Goal: Information Seeking & Learning: Learn about a topic

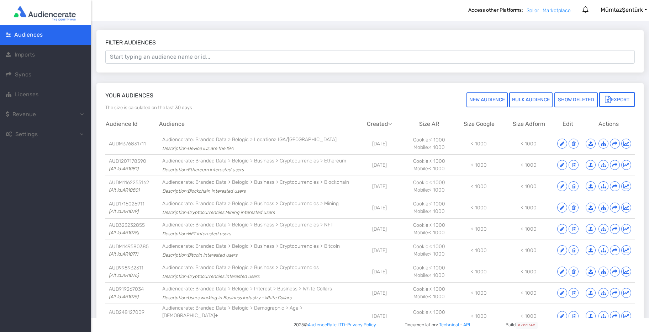
scroll to position [0, 1]
click at [25, 54] on span "Imports" at bounding box center [25, 54] width 20 height 7
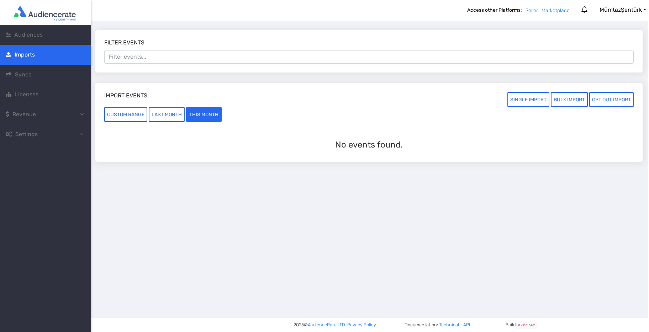
click at [25, 73] on span "Syncs" at bounding box center [23, 74] width 16 height 7
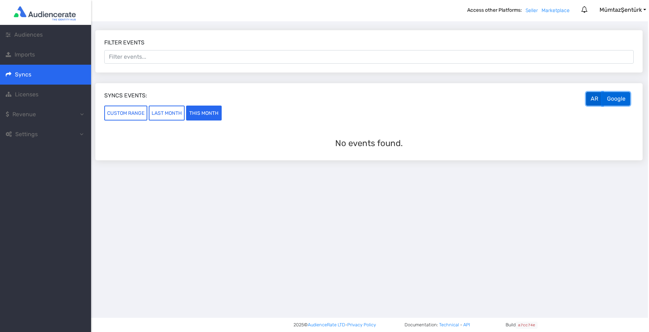
click at [617, 101] on button "Google" at bounding box center [616, 99] width 28 height 14
click at [27, 93] on span "Licenses" at bounding box center [26, 94] width 23 height 7
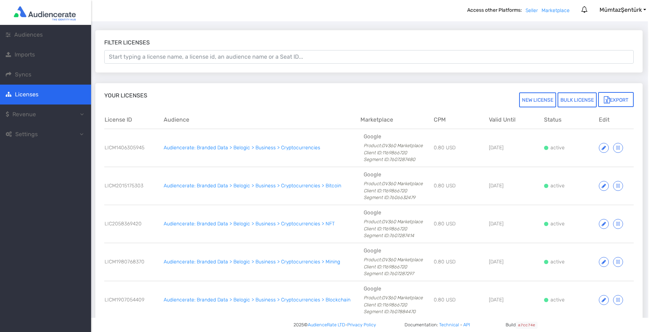
click at [28, 117] on span "Revenue" at bounding box center [23, 114] width 23 height 7
click at [35, 133] on span "Revenue Report" at bounding box center [44, 134] width 43 height 7
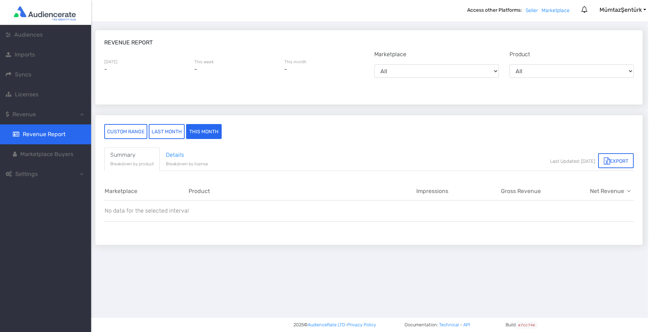
scroll to position [0, 2]
click at [61, 155] on span "Marketplace Buyers" at bounding box center [46, 154] width 53 height 7
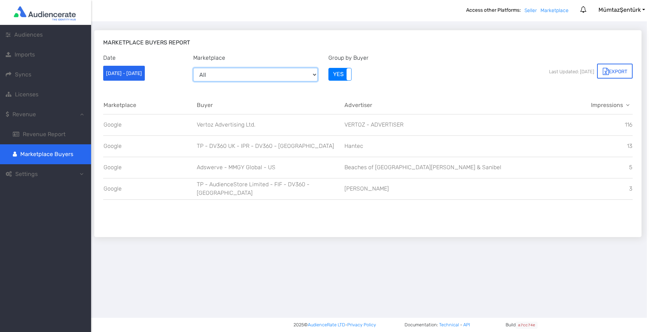
click at [261, 74] on select "All Google" at bounding box center [255, 75] width 124 height 14
click at [26, 56] on span "Imports" at bounding box center [25, 54] width 20 height 7
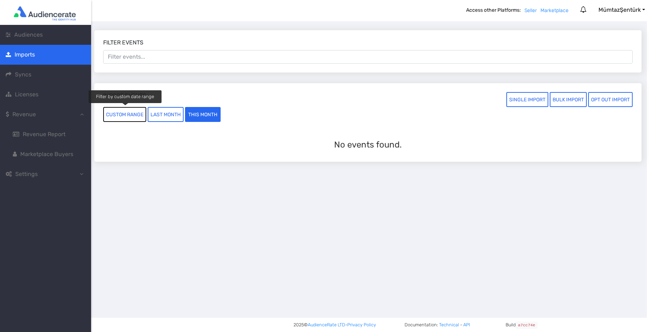
click at [121, 113] on button "custom range" at bounding box center [124, 114] width 43 height 15
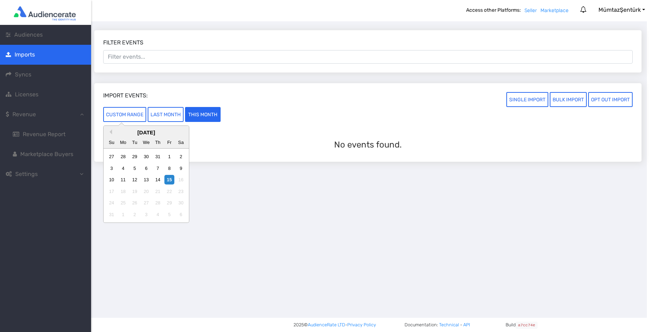
click at [110, 129] on div "August 2025" at bounding box center [145, 133] width 85 height 8
click at [111, 133] on link at bounding box center [109, 131] width 5 height 5
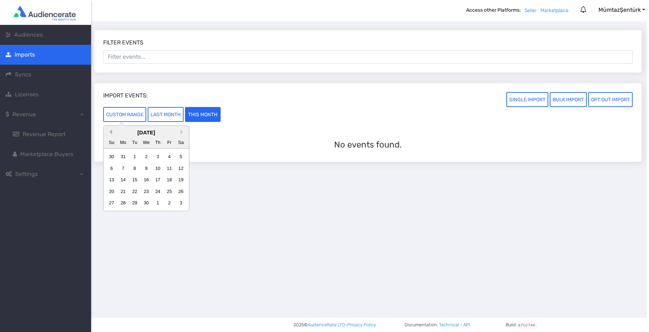
click at [111, 133] on link at bounding box center [109, 131] width 5 height 5
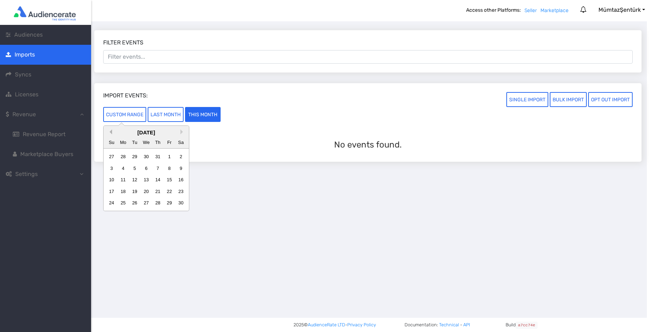
click at [111, 133] on link at bounding box center [109, 131] width 5 height 5
click at [110, 156] on div "1" at bounding box center [112, 157] width 10 height 10
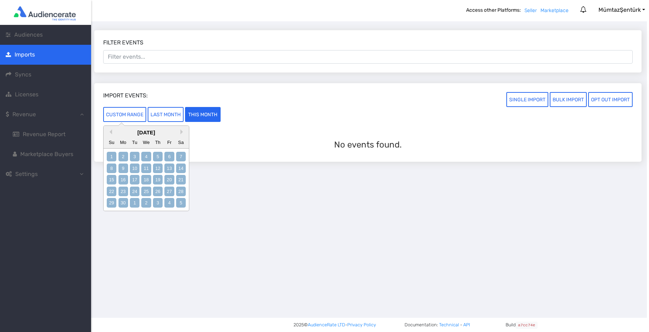
click at [177, 203] on div "5" at bounding box center [181, 203] width 10 height 10
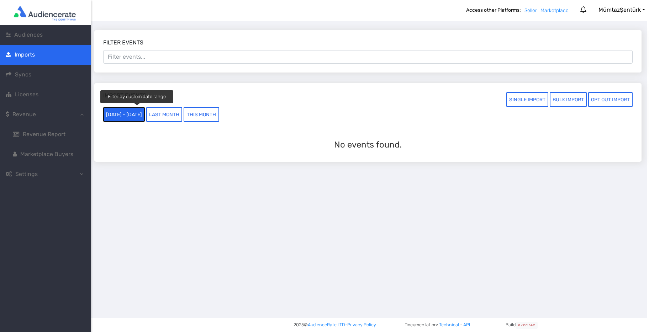
click at [141, 117] on button "01/09/2024 - 05/10/2024" at bounding box center [124, 114] width 42 height 15
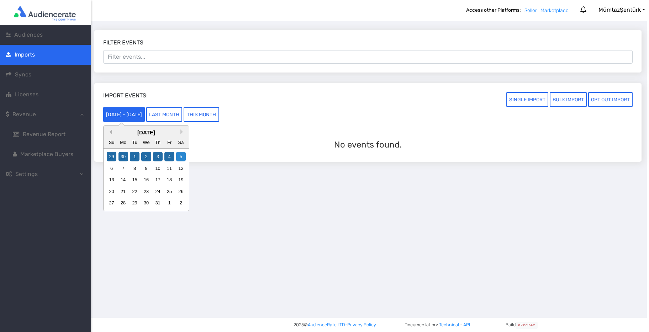
click at [111, 131] on link at bounding box center [109, 131] width 5 height 5
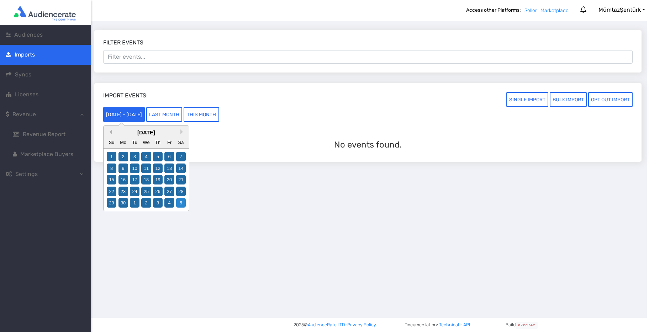
click at [111, 131] on link at bounding box center [109, 131] width 5 height 5
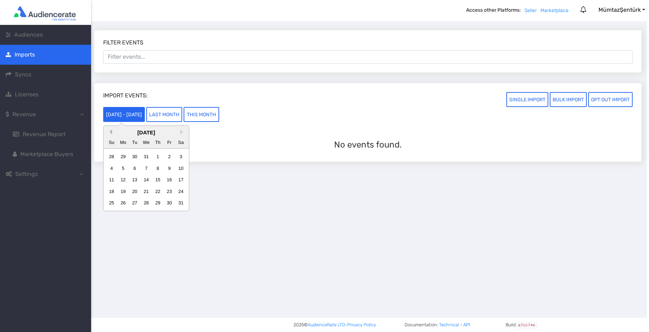
click at [111, 131] on link at bounding box center [109, 131] width 5 height 5
click at [111, 132] on link at bounding box center [109, 131] width 5 height 5
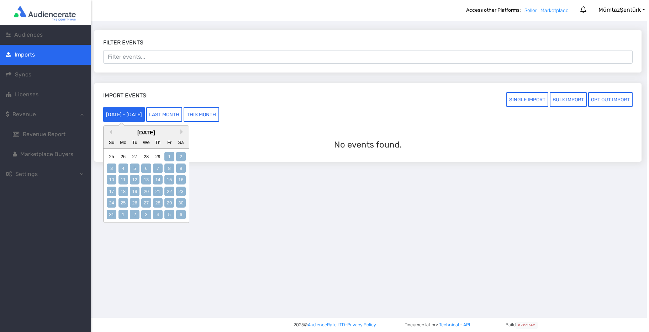
click at [169, 159] on div "1" at bounding box center [169, 157] width 10 height 10
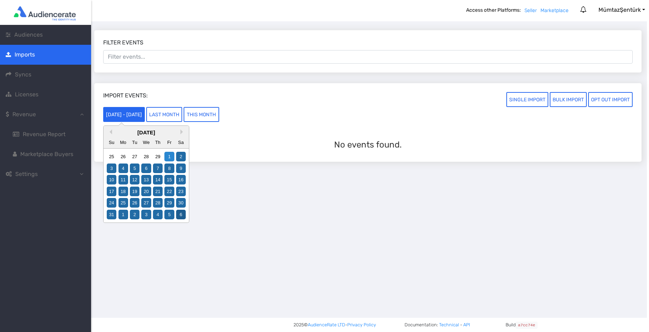
click at [178, 212] on div "6" at bounding box center [181, 215] width 10 height 10
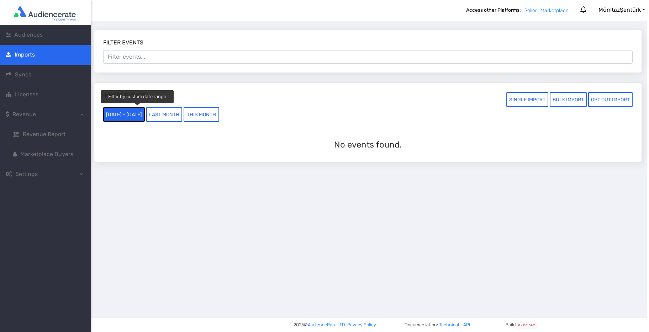
click at [145, 115] on button "01/03/2024 - 06/04/2024" at bounding box center [124, 114] width 42 height 15
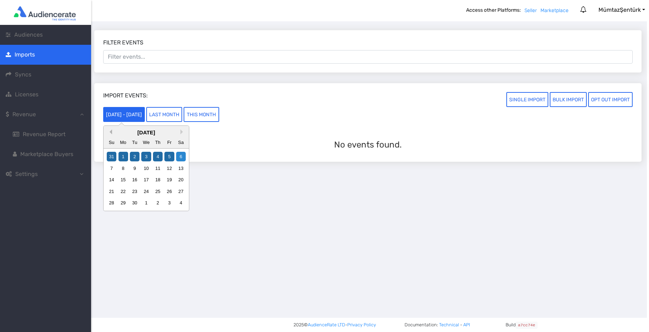
click at [109, 131] on link at bounding box center [109, 131] width 5 height 5
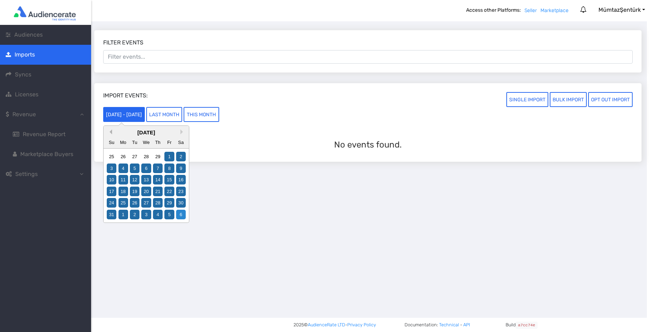
click at [109, 131] on link at bounding box center [109, 131] width 5 height 5
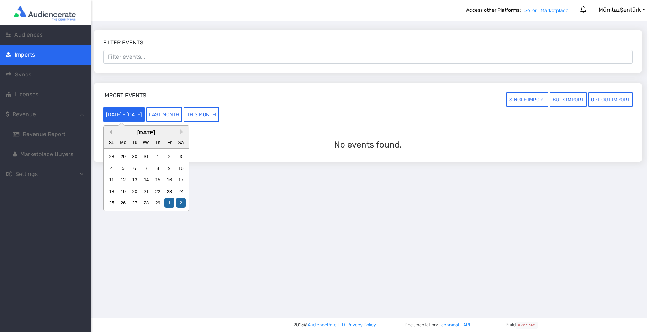
click at [109, 131] on link at bounding box center [109, 131] width 5 height 5
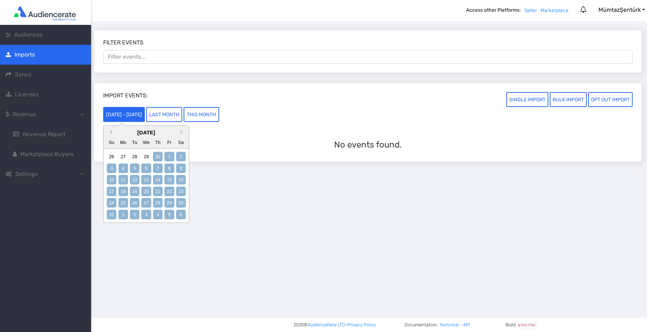
click at [159, 158] on div "30" at bounding box center [158, 157] width 10 height 10
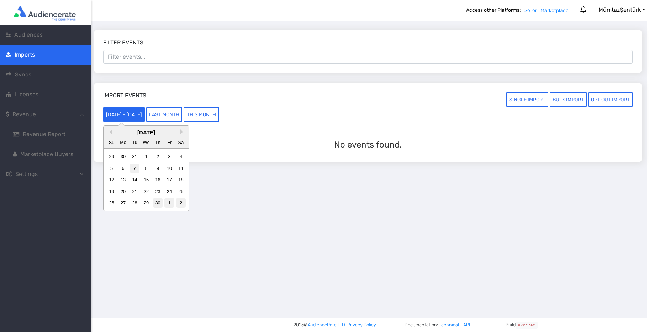
scroll to position [0, 1]
click at [126, 156] on div "30" at bounding box center [125, 157] width 10 height 10
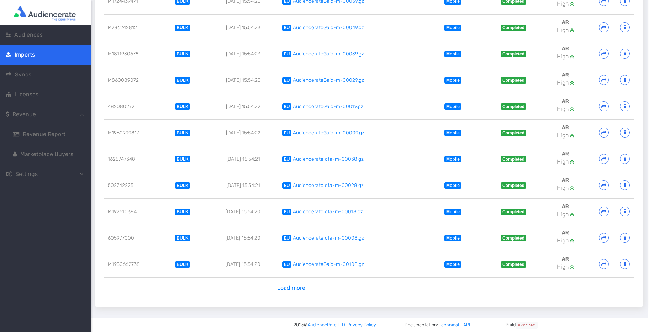
scroll to position [414, 1]
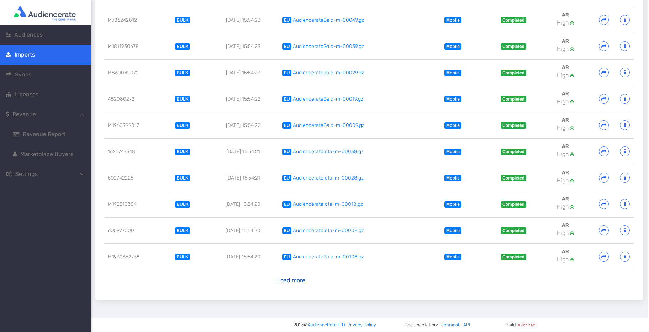
click at [292, 280] on button "Load more" at bounding box center [290, 281] width 37 height 14
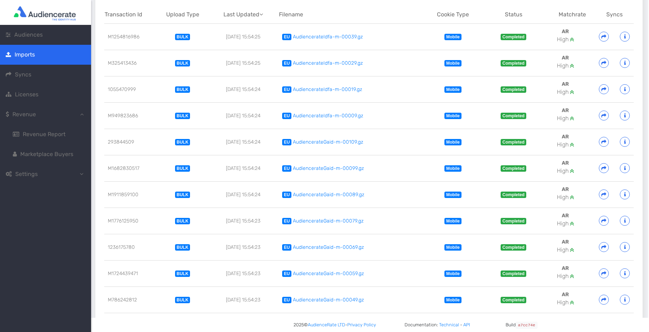
scroll to position [0, 1]
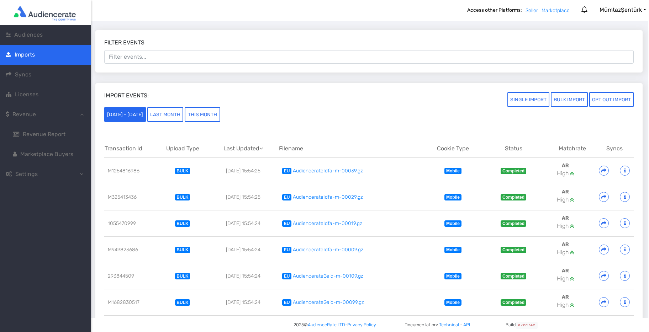
click at [27, 37] on span "Audiences" at bounding box center [28, 34] width 28 height 7
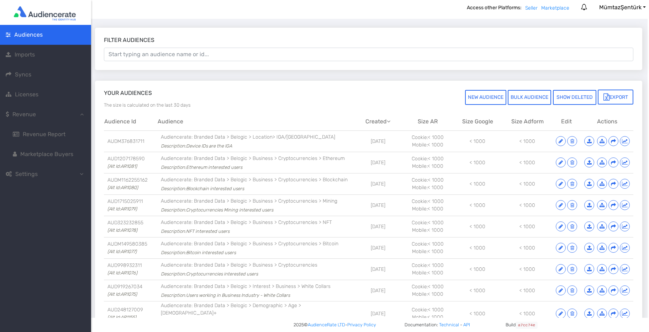
scroll to position [2, 2]
drag, startPoint x: 534, startPoint y: 184, endPoint x: 523, endPoint y: 184, distance: 11.0
click at [523, 184] on td "< 1000" at bounding box center [526, 183] width 50 height 21
click at [561, 141] on icon at bounding box center [560, 141] width 4 height 5
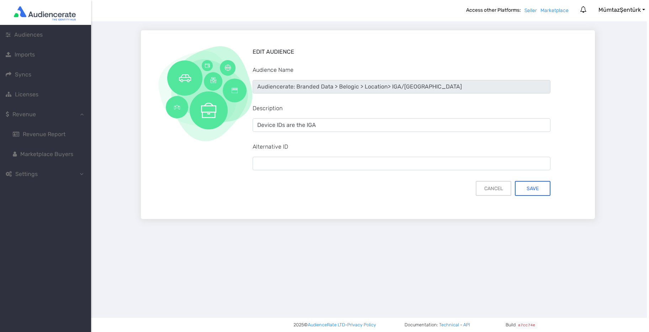
scroll to position [0, 2]
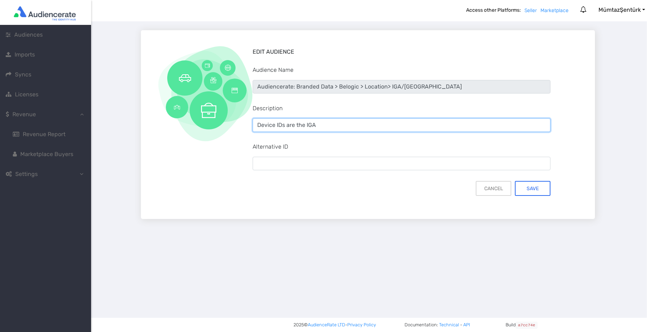
click at [325, 125] on input "Device IDs are the IGA" at bounding box center [402, 125] width 298 height 14
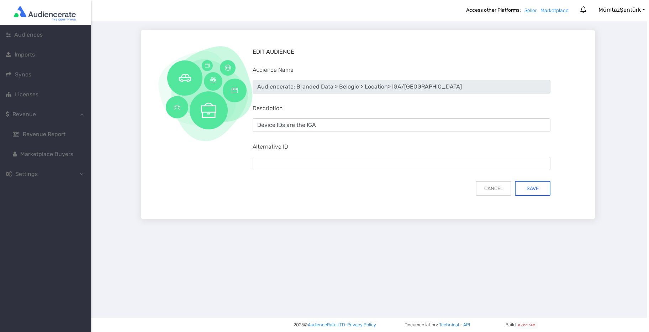
click at [219, 155] on div at bounding box center [195, 124] width 103 height 171
click at [490, 186] on button "Cancel" at bounding box center [494, 188] width 36 height 15
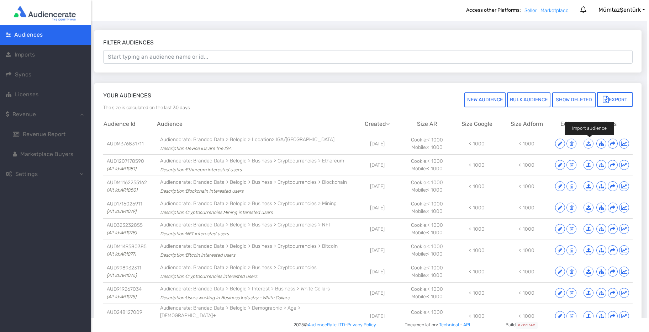
click at [588, 144] on icon at bounding box center [588, 143] width 5 height 5
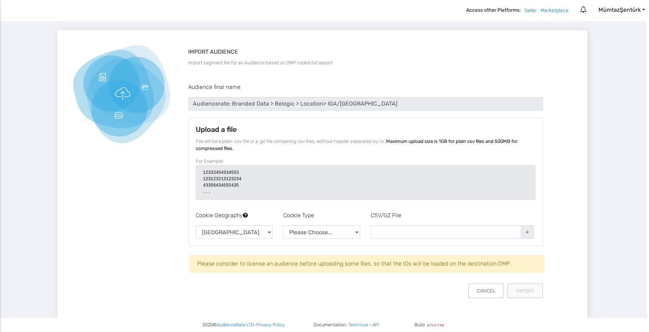
click at [402, 230] on input "file" at bounding box center [452, 230] width 163 height 11
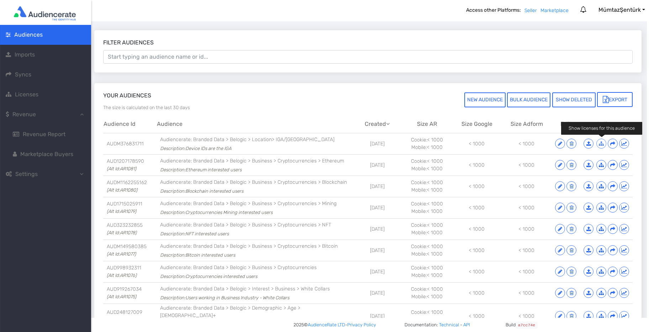
click at [602, 144] on icon "button" at bounding box center [601, 143] width 5 height 5
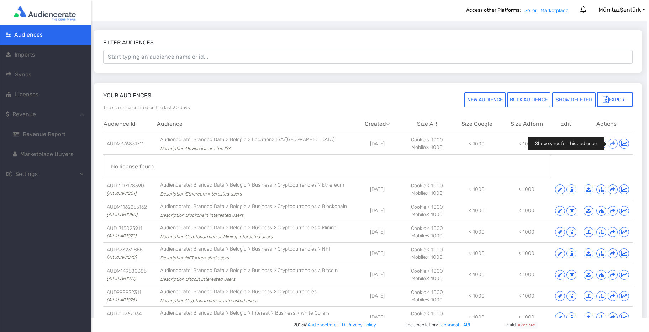
click at [612, 143] on icon "button" at bounding box center [612, 143] width 5 height 5
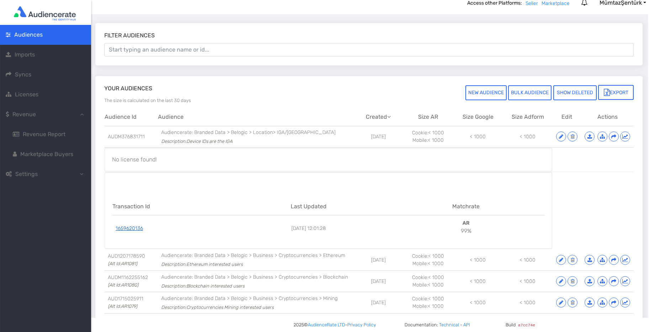
scroll to position [8, 1]
click at [130, 227] on link "1659620136" at bounding box center [129, 228] width 27 height 6
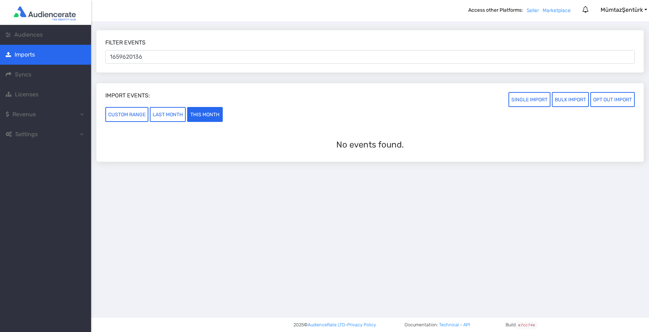
scroll to position [0, 2]
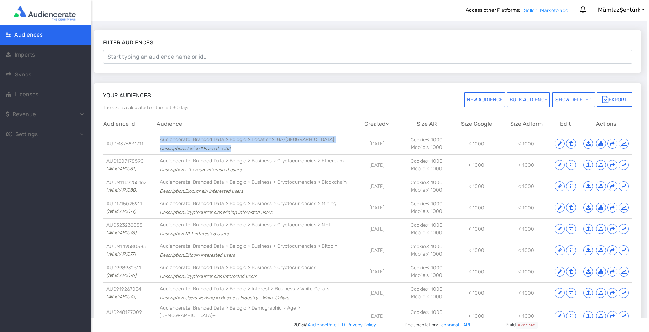
drag, startPoint x: 231, startPoint y: 149, endPoint x: 159, endPoint y: 141, distance: 72.3
click at [159, 141] on td "Audiencerate: Branded Data > Belogic > Location> IGA/Istanbul New Airport Descr…" at bounding box center [254, 143] width 196 height 21
click at [643, 8] on button "Mümtaz Şentürk" at bounding box center [621, 10] width 55 height 13
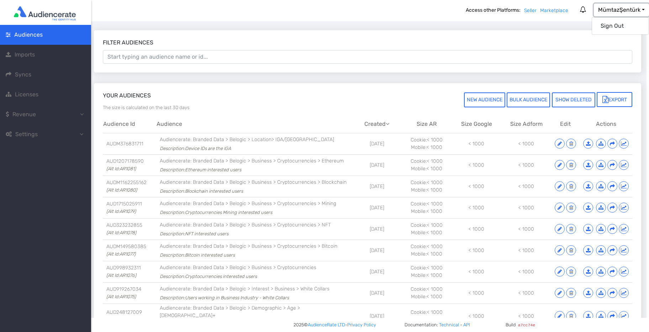
click at [552, 19] on div "Access other Platforms: Seller Marketplace 30.11.2023 12:58:18 Revenue buyer ex…" at bounding box center [557, 10] width 178 height 21
drag, startPoint x: 328, startPoint y: 139, endPoint x: 159, endPoint y: 138, distance: 168.9
click at [159, 138] on td "Audiencerate: Branded Data > Belogic > Location> IGA/Istanbul New Airport Descr…" at bounding box center [254, 143] width 196 height 21
click at [360, 143] on td "Fri Sep 22 2023" at bounding box center [377, 143] width 50 height 21
click at [623, 142] on icon "button" at bounding box center [624, 143] width 6 height 5
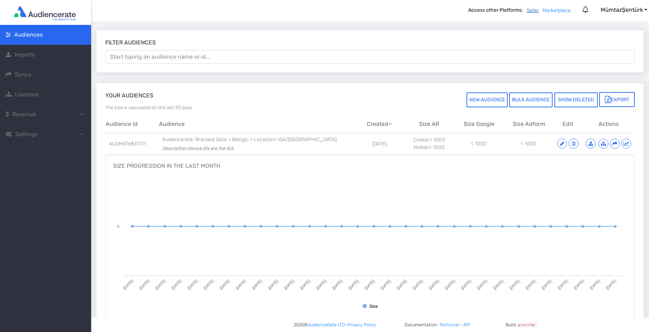
click at [532, 12] on link "Seller" at bounding box center [532, 10] width 12 height 6
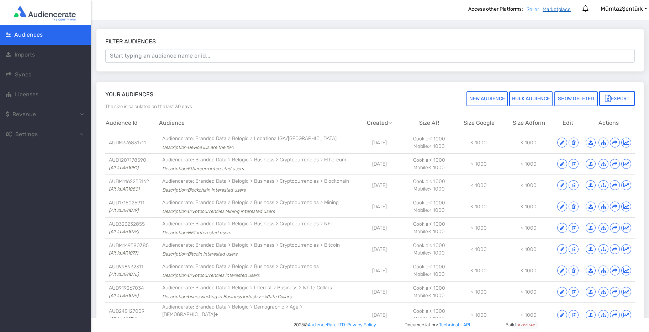
scroll to position [2, 0]
click at [556, 9] on link "Marketplace" at bounding box center [556, 9] width 28 height 6
click at [39, 115] on span "Revenue" at bounding box center [24, 114] width 37 height 9
click at [35, 155] on span "Marketplace Buyers" at bounding box center [46, 154] width 53 height 7
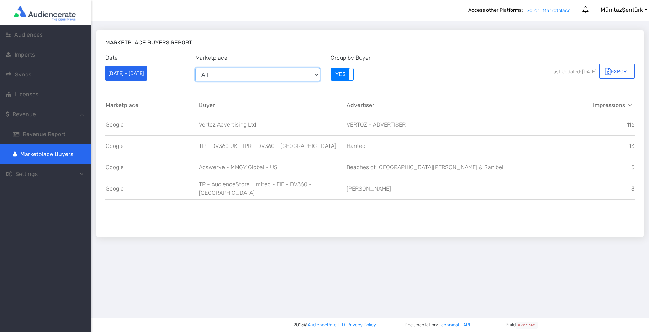
click at [318, 74] on select "All Google" at bounding box center [257, 75] width 124 height 14
click at [45, 176] on link "Settings" at bounding box center [45, 174] width 91 height 20
click at [28, 36] on span "Audiences" at bounding box center [28, 34] width 28 height 7
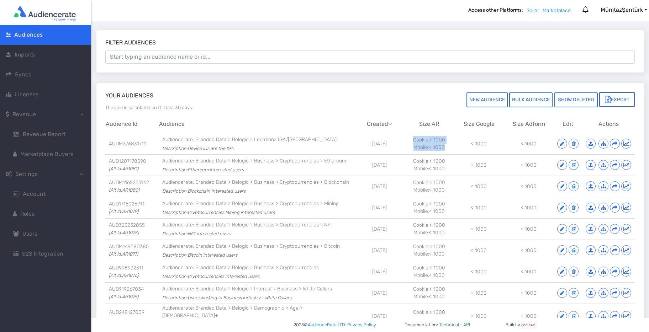
drag, startPoint x: 414, startPoint y: 139, endPoint x: 445, endPoint y: 147, distance: 31.4
click at [445, 147] on td "Cookie: < 1000 Mobile: < 1000" at bounding box center [429, 143] width 50 height 21
drag, startPoint x: 488, startPoint y: 142, endPoint x: 473, endPoint y: 143, distance: 15.0
click at [467, 142] on td "< 1000" at bounding box center [479, 143] width 50 height 21
drag, startPoint x: 535, startPoint y: 143, endPoint x: 485, endPoint y: 140, distance: 50.3
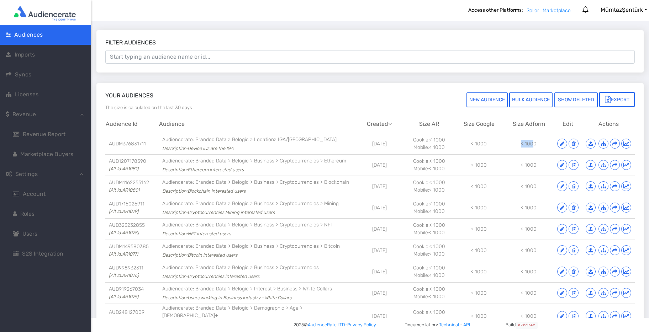
click at [493, 140] on tr "AUDM376831711 Audiencerate: Branded Data > Belogic > Location> IGA/Istanbul New…" at bounding box center [369, 143] width 529 height 21
click at [450, 324] on link "Technical" at bounding box center [449, 324] width 20 height 5
click at [26, 176] on span "Settings" at bounding box center [26, 174] width 22 height 7
click at [47, 136] on span "Revenue Report" at bounding box center [44, 134] width 43 height 7
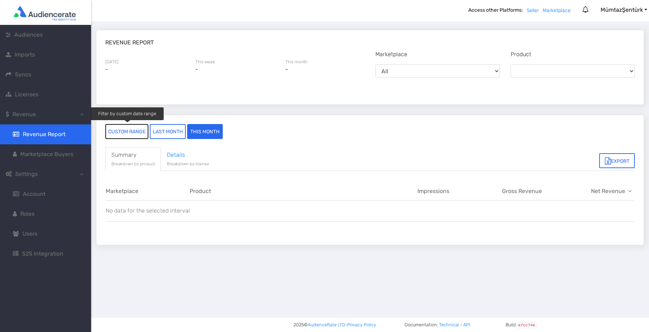
click at [128, 133] on button "custom range" at bounding box center [126, 131] width 43 height 15
click at [122, 132] on button "custom range" at bounding box center [126, 131] width 43 height 15
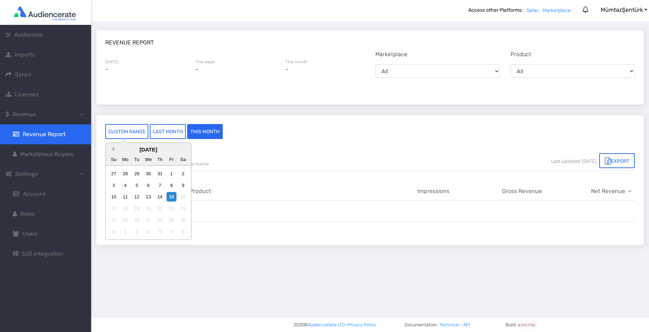
click at [113, 150] on link at bounding box center [111, 149] width 5 height 5
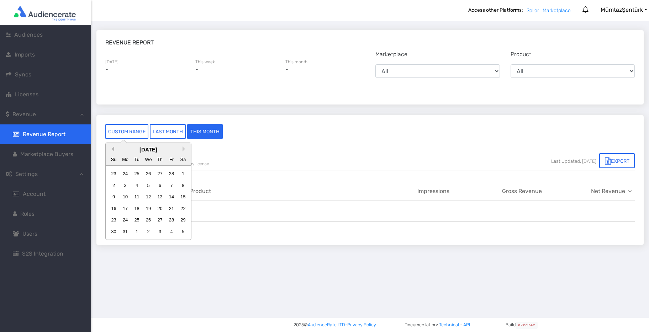
click at [113, 150] on link at bounding box center [111, 149] width 5 height 5
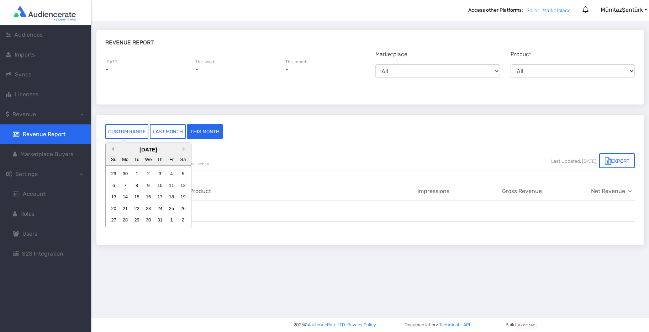
click at [113, 150] on link at bounding box center [111, 149] width 5 height 5
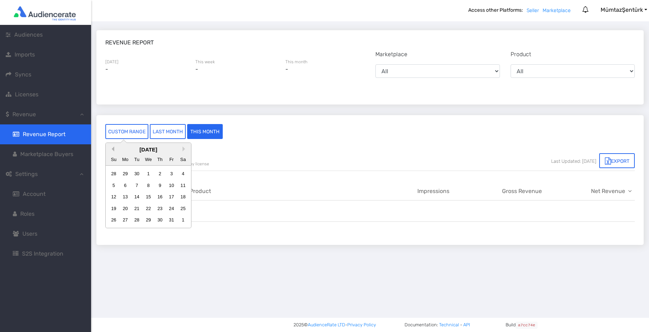
click at [113, 150] on link at bounding box center [111, 149] width 5 height 5
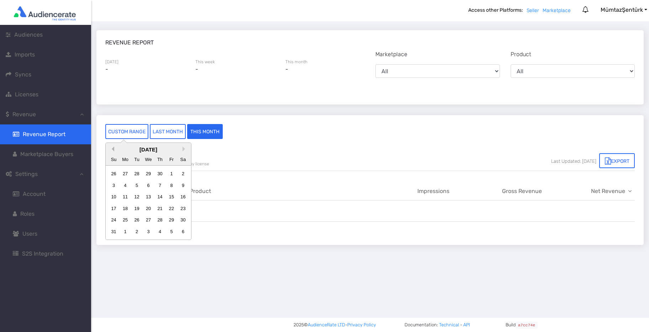
click at [113, 150] on link at bounding box center [111, 149] width 5 height 5
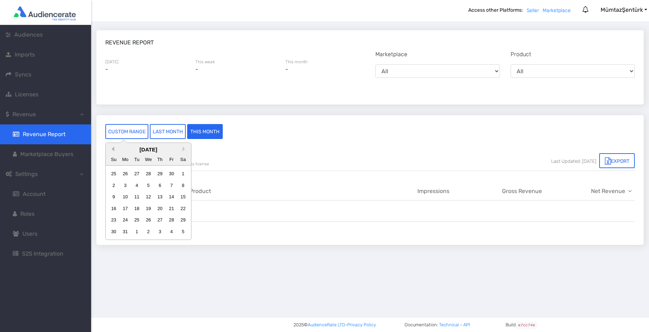
click at [113, 150] on link at bounding box center [111, 149] width 5 height 5
click at [181, 173] on div "1" at bounding box center [183, 174] width 10 height 10
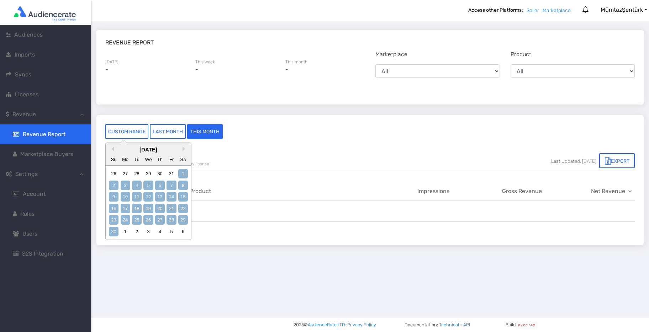
click at [117, 230] on div "30" at bounding box center [114, 232] width 10 height 10
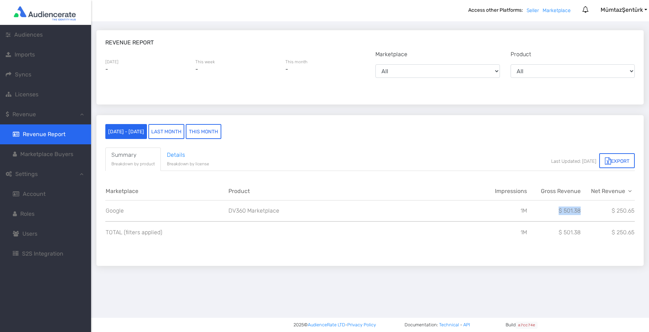
drag, startPoint x: 559, startPoint y: 211, endPoint x: 580, endPoint y: 211, distance: 20.3
click at [580, 211] on td "$ 501.38" at bounding box center [554, 210] width 54 height 21
drag, startPoint x: 611, startPoint y: 211, endPoint x: 629, endPoint y: 210, distance: 17.4
click at [635, 210] on div "Filter by custom date range Filter by last month Filter by the current month 01…" at bounding box center [369, 190] width 547 height 151
click at [507, 215] on td "1M" at bounding box center [500, 210] width 54 height 21
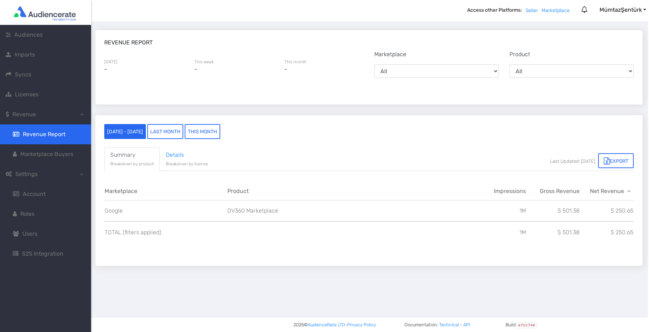
scroll to position [0, 2]
drag, startPoint x: 578, startPoint y: 211, endPoint x: 555, endPoint y: 211, distance: 22.8
click at [555, 211] on td "$ 501.38" at bounding box center [552, 210] width 54 height 21
click at [137, 129] on button "01/04/2023 - 30/04/2023" at bounding box center [124, 131] width 42 height 15
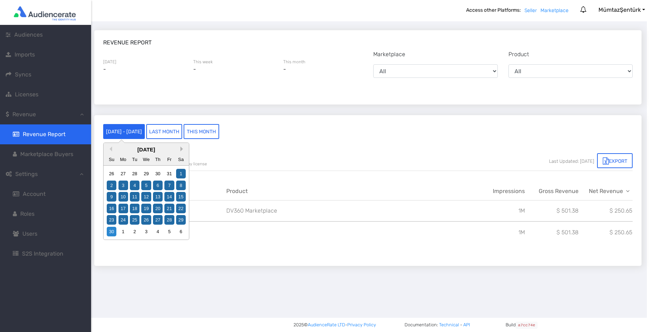
click at [182, 149] on link at bounding box center [182, 149] width 5 height 5
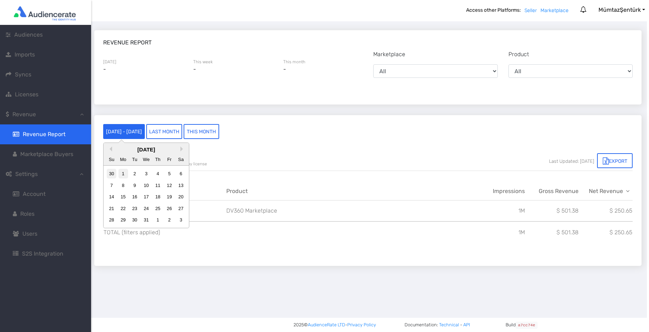
click at [126, 172] on div "1" at bounding box center [123, 174] width 10 height 10
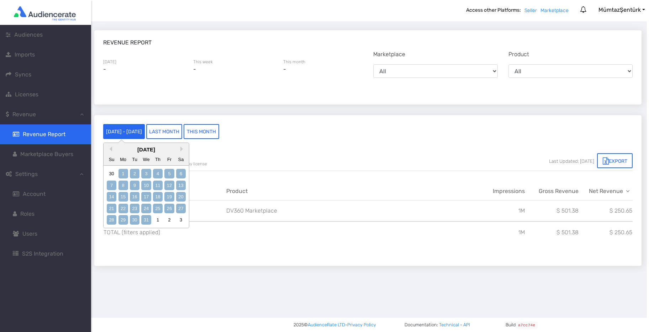
click at [146, 217] on div "31" at bounding box center [146, 220] width 10 height 10
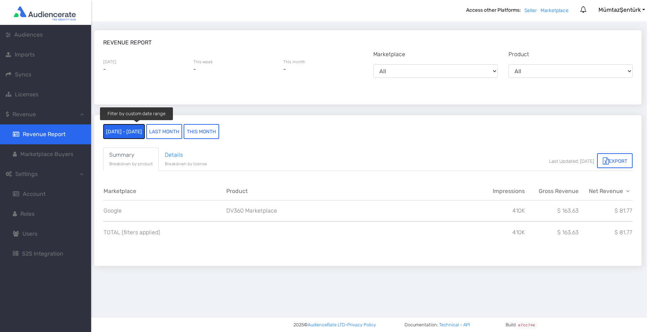
click at [145, 131] on button "01/05/2023 - 31/05/2023" at bounding box center [124, 131] width 42 height 15
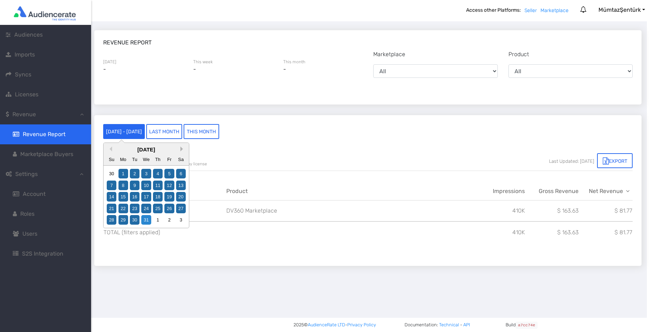
click at [181, 148] on link at bounding box center [182, 149] width 5 height 5
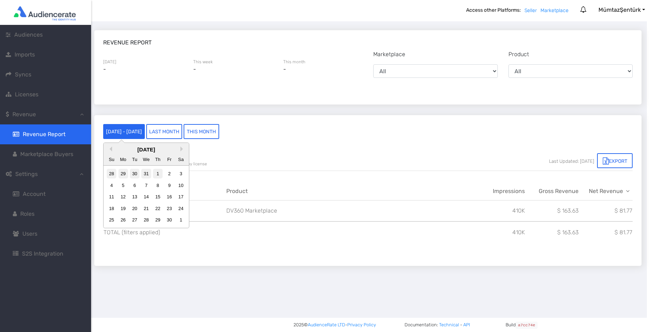
click at [157, 173] on div "1" at bounding box center [158, 174] width 10 height 10
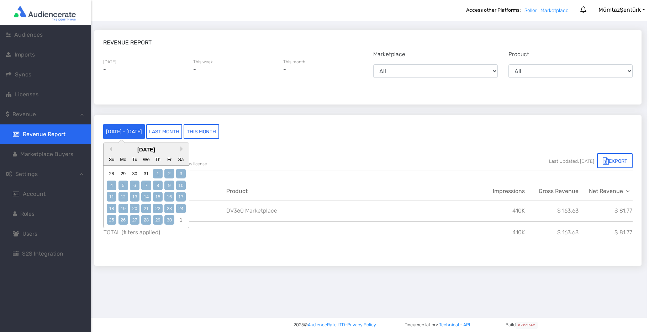
click at [169, 217] on div "30" at bounding box center [169, 220] width 10 height 10
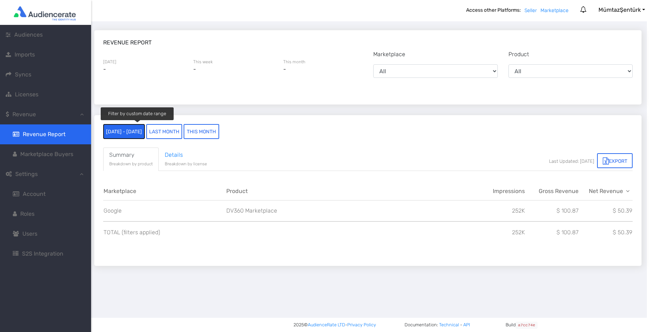
click at [142, 131] on button "01/06/2023 - 30/06/2023" at bounding box center [124, 131] width 42 height 15
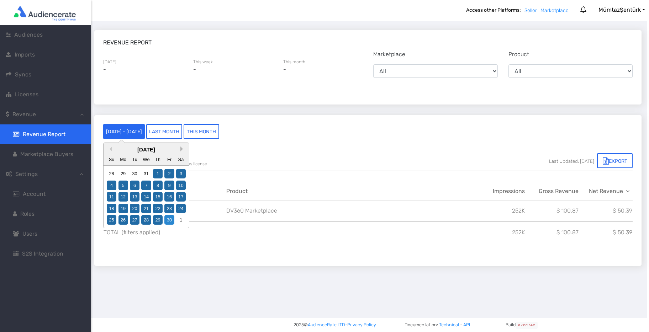
click at [181, 149] on link at bounding box center [182, 149] width 5 height 5
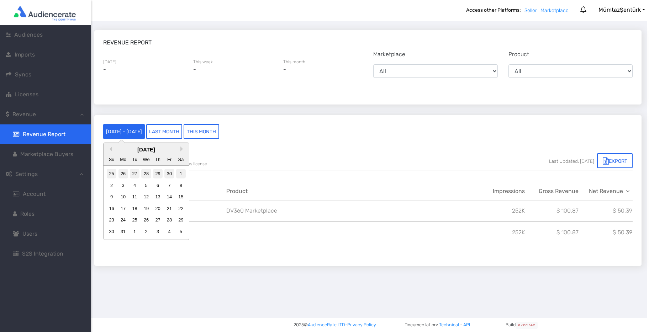
click at [181, 175] on div "1" at bounding box center [181, 174] width 10 height 10
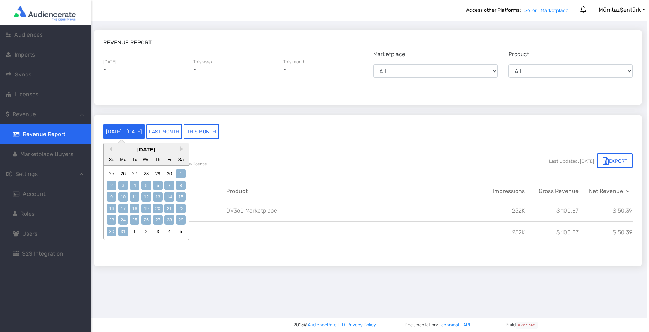
click at [122, 230] on div "31" at bounding box center [123, 232] width 10 height 10
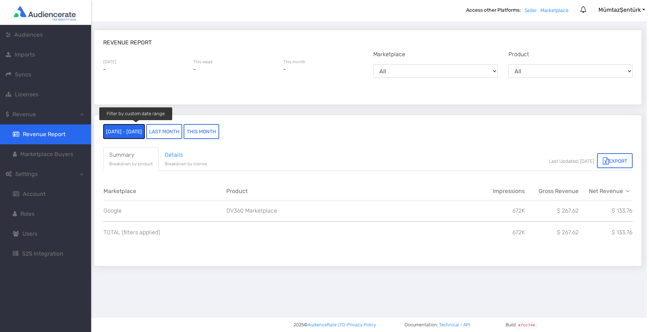
click at [145, 133] on button "01/07/2023 - 31/07/2023" at bounding box center [124, 131] width 42 height 15
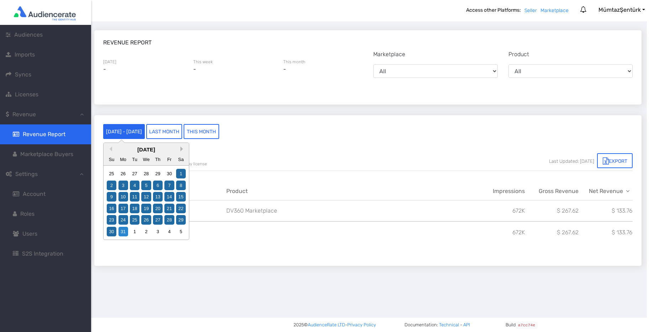
click at [180, 148] on link at bounding box center [182, 149] width 5 height 5
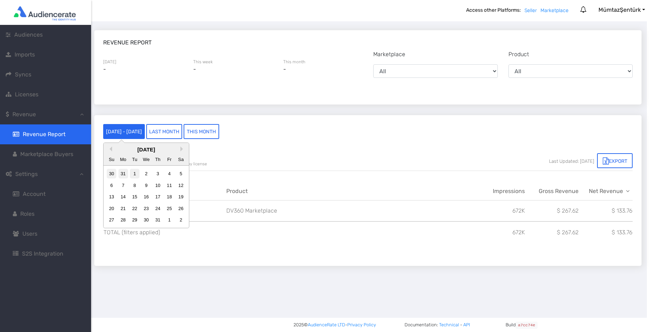
click at [134, 173] on div "1" at bounding box center [135, 174] width 10 height 10
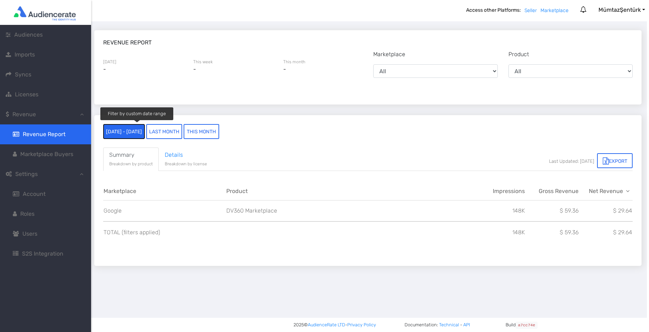
click at [145, 133] on button "01/08/2023 - 31/08/2023" at bounding box center [124, 131] width 42 height 15
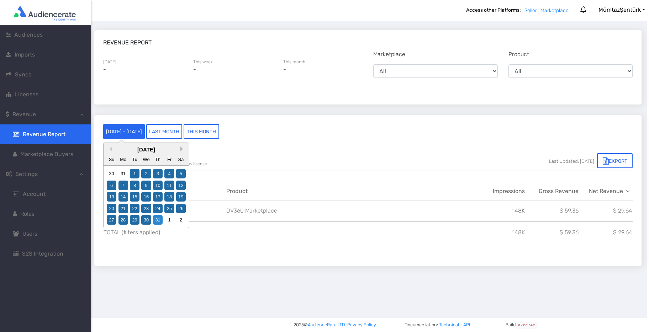
click at [181, 149] on link at bounding box center [182, 149] width 5 height 5
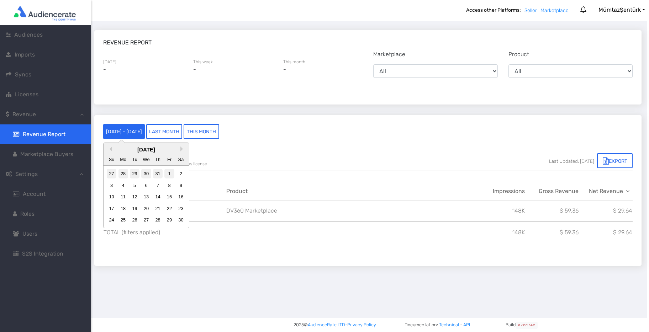
click at [168, 174] on div "1" at bounding box center [169, 174] width 10 height 10
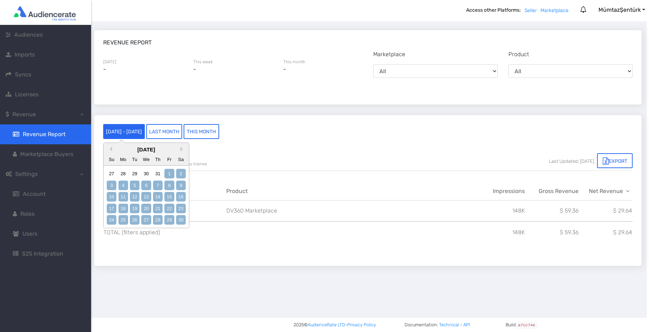
click at [179, 218] on div "30" at bounding box center [181, 220] width 10 height 10
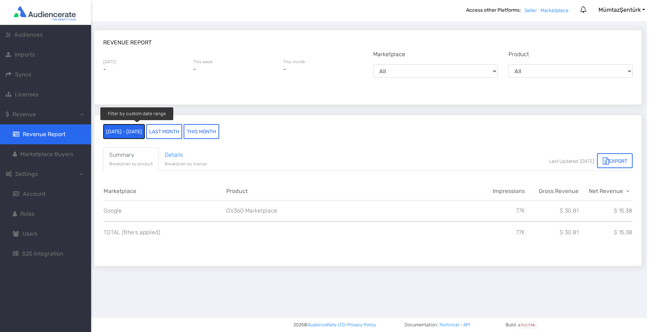
click at [140, 129] on button "01/09/2023 - 30/09/2023" at bounding box center [124, 131] width 42 height 15
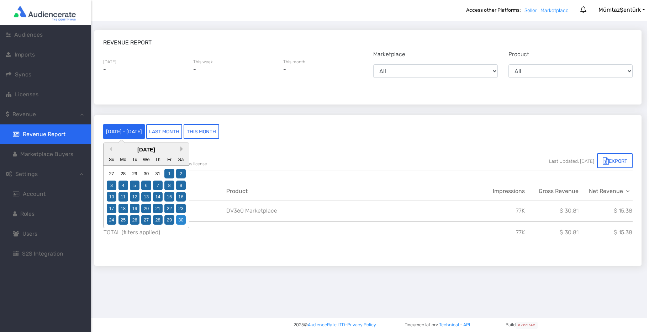
click at [181, 148] on link at bounding box center [182, 149] width 5 height 5
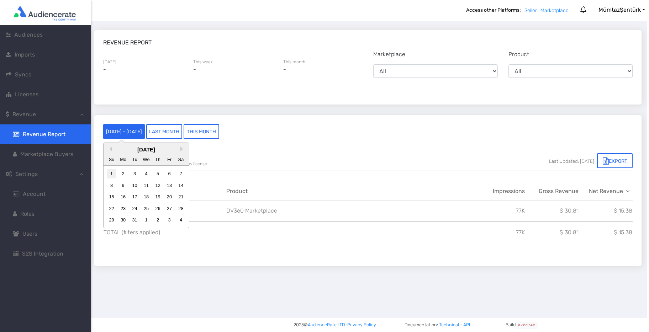
click at [108, 172] on div "1" at bounding box center [112, 174] width 10 height 10
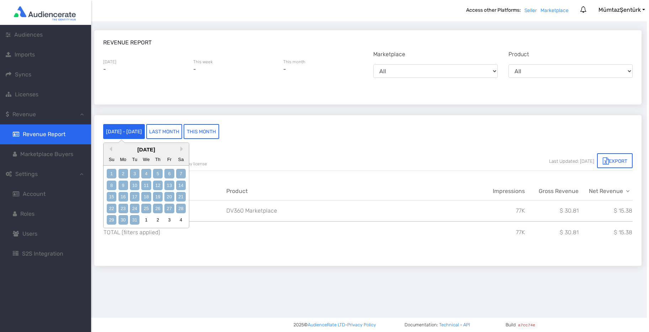
click at [131, 219] on div "31" at bounding box center [135, 220] width 10 height 10
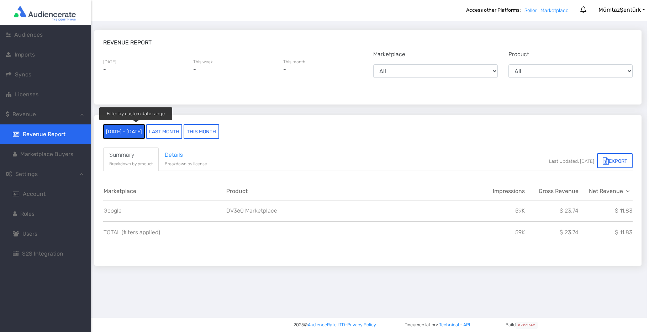
click at [143, 130] on button "01/10/2023 - 31/10/2023" at bounding box center [124, 131] width 42 height 15
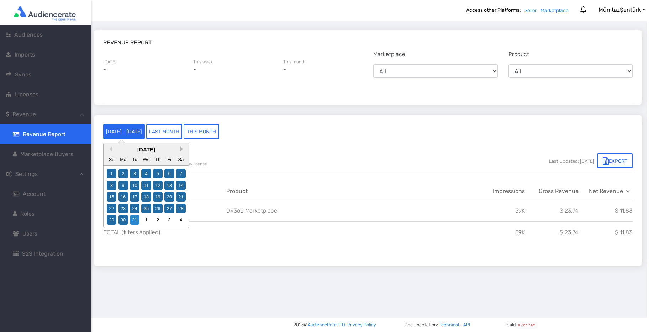
click at [182, 148] on link at bounding box center [182, 149] width 5 height 5
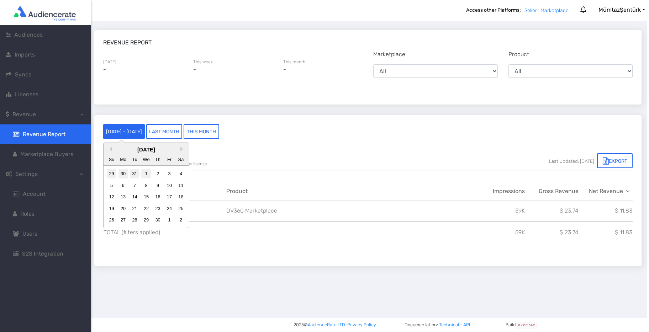
click at [145, 174] on div "1" at bounding box center [146, 174] width 10 height 10
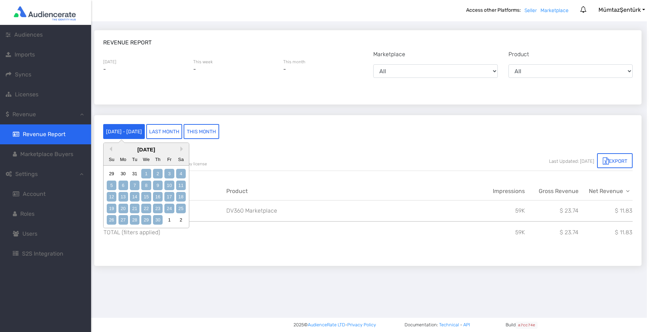
click at [158, 218] on div "30" at bounding box center [158, 220] width 10 height 10
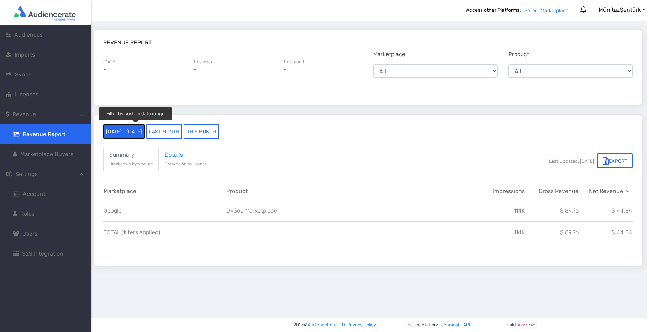
click at [145, 129] on button "01/11/2023 - 30/11/2023" at bounding box center [124, 131] width 42 height 15
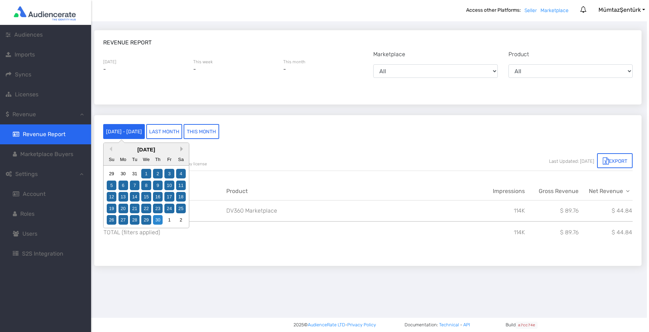
click at [180, 149] on link at bounding box center [182, 149] width 5 height 5
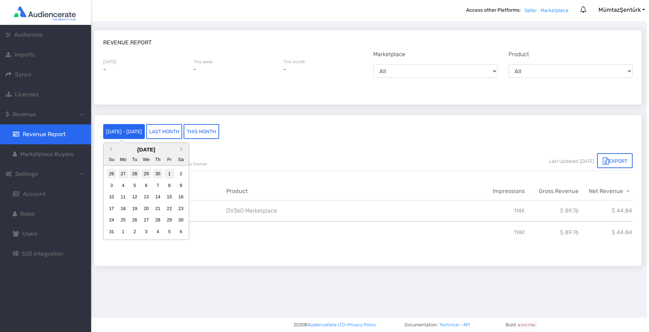
click at [170, 173] on div "1" at bounding box center [169, 174] width 10 height 10
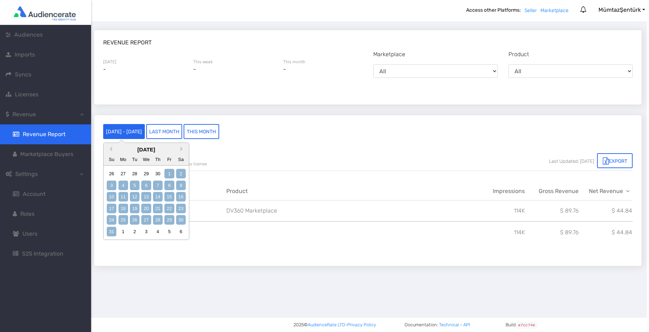
click at [109, 229] on div "31" at bounding box center [112, 232] width 10 height 10
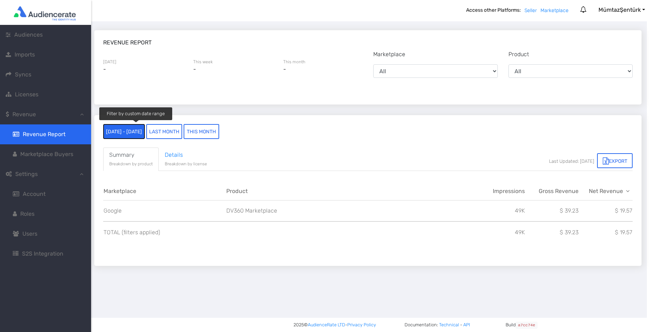
click at [142, 129] on button "01/12/2023 - 31/12/2023" at bounding box center [124, 131] width 42 height 15
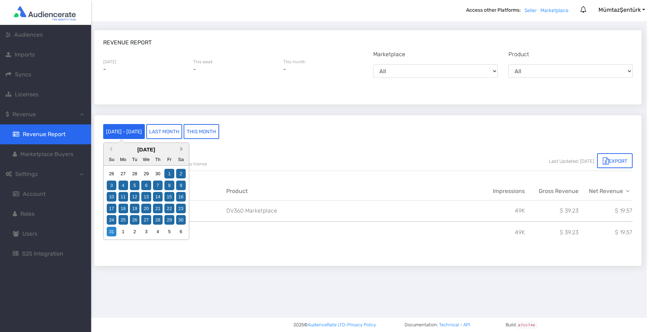
click at [181, 149] on link at bounding box center [182, 149] width 5 height 5
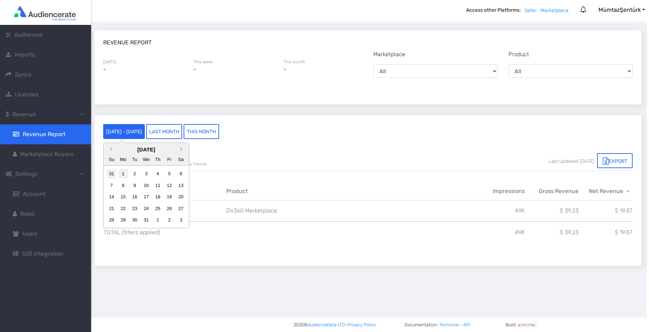
click at [121, 172] on div "1" at bounding box center [123, 174] width 10 height 10
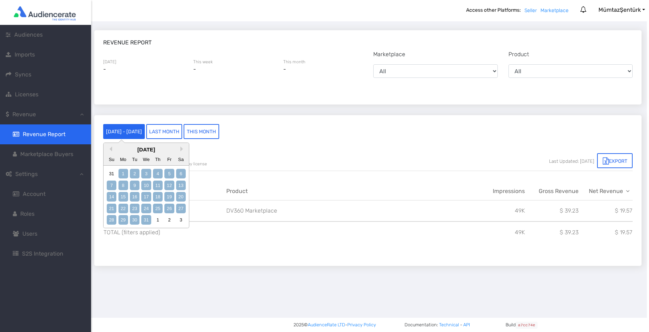
click at [142, 217] on div "31" at bounding box center [146, 220] width 10 height 10
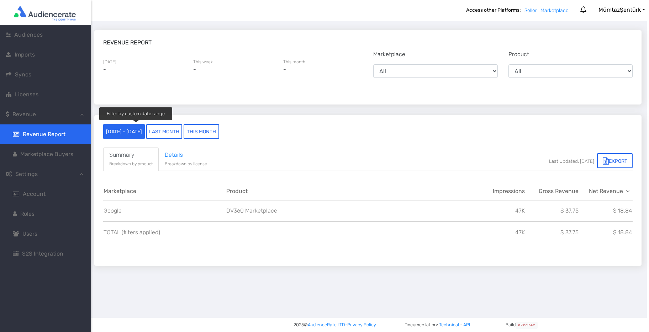
scroll to position [0, 2]
click at [125, 131] on button "01/01/2024 - 31/01/2024" at bounding box center [124, 131] width 42 height 15
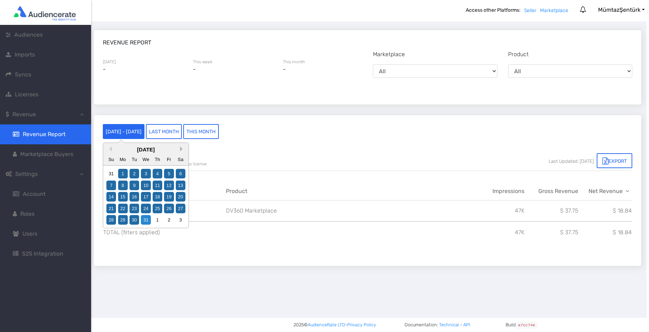
click at [181, 148] on link at bounding box center [182, 149] width 5 height 5
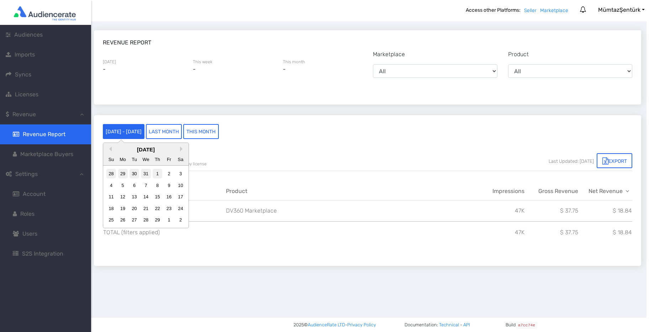
click at [157, 174] on div "1" at bounding box center [158, 174] width 10 height 10
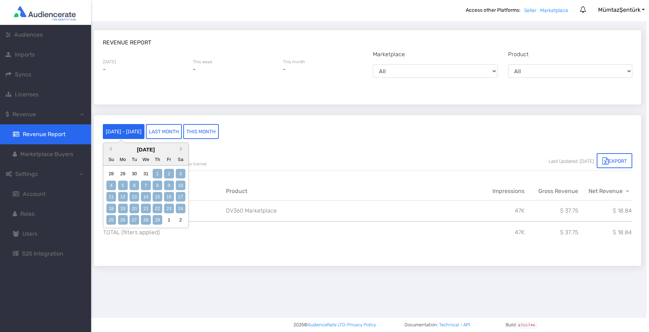
click at [159, 220] on div "29" at bounding box center [158, 220] width 10 height 10
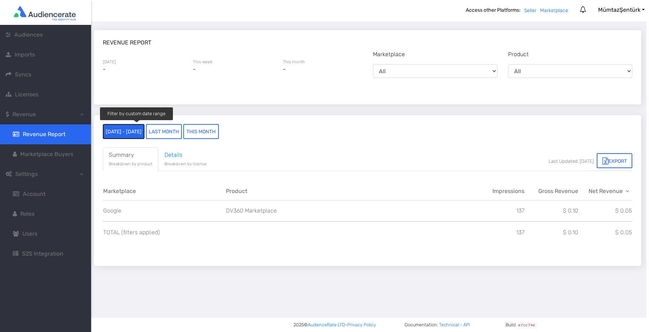
click at [144, 134] on button "01/02/2024 - 29/02/2024" at bounding box center [124, 131] width 42 height 15
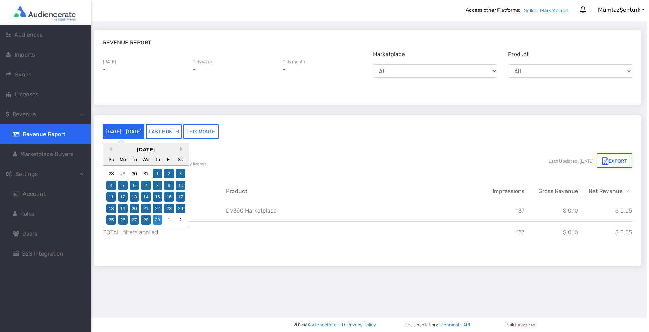
click at [181, 148] on link at bounding box center [182, 149] width 5 height 5
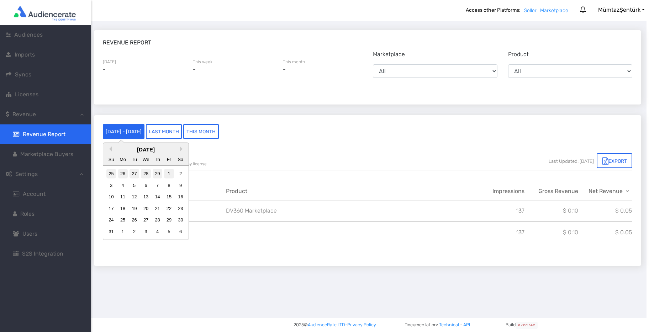
click at [170, 171] on div "1" at bounding box center [169, 174] width 10 height 10
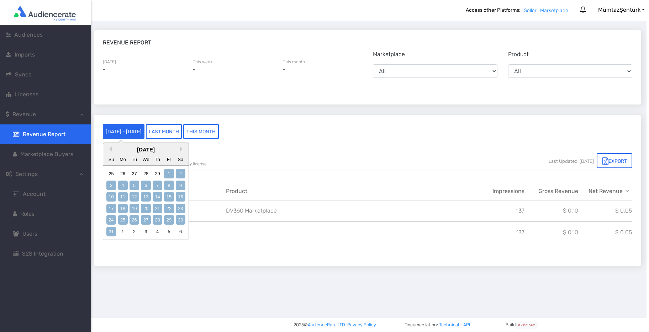
click at [110, 229] on div "31" at bounding box center [111, 232] width 10 height 10
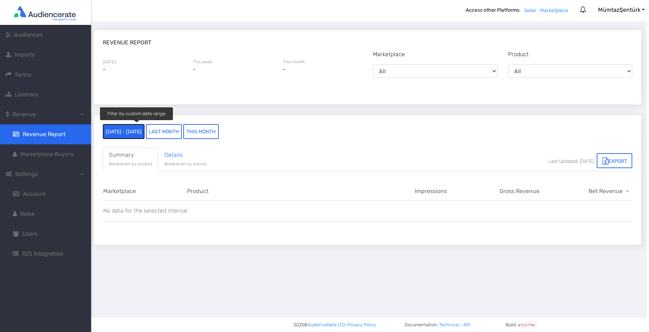
click at [144, 133] on button "01/03/2024 - 31/03/2024" at bounding box center [124, 131] width 42 height 15
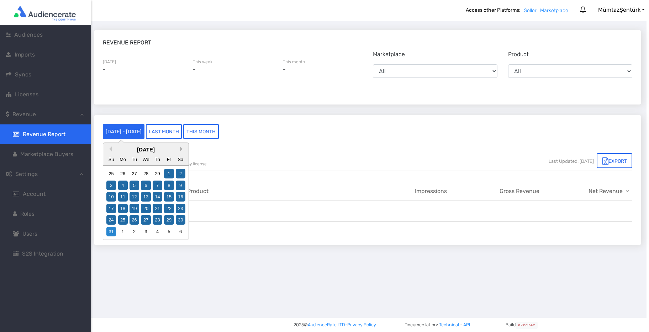
click at [180, 148] on link at bounding box center [182, 149] width 5 height 5
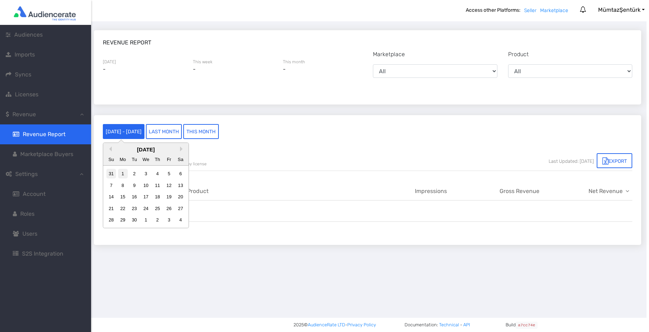
click at [122, 172] on div "1" at bounding box center [123, 174] width 10 height 10
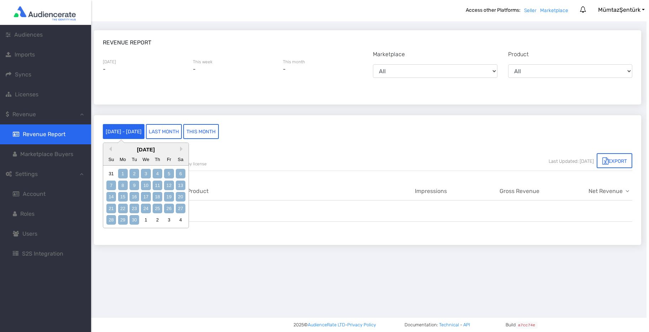
click at [133, 217] on div "30" at bounding box center [134, 220] width 10 height 10
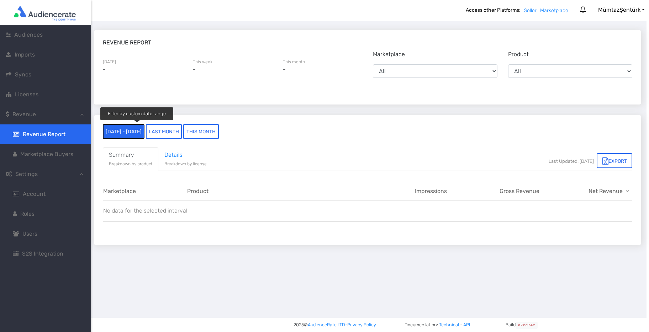
click at [144, 131] on button "01/04/2024 - 30/04/2024" at bounding box center [124, 131] width 42 height 15
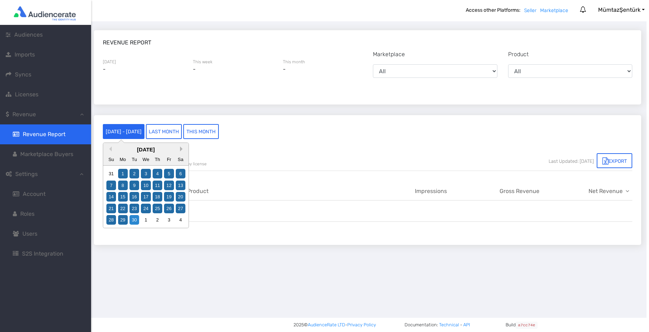
click at [181, 148] on link at bounding box center [182, 149] width 5 height 5
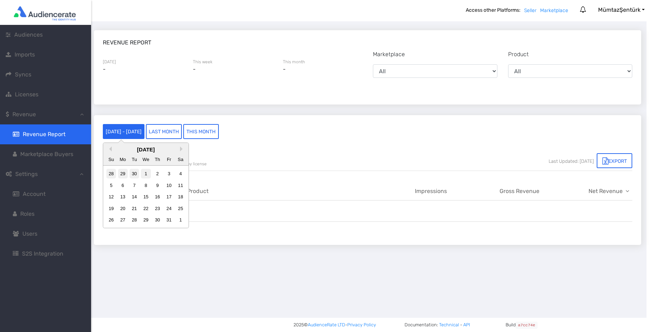
click at [146, 174] on div "1" at bounding box center [146, 174] width 10 height 10
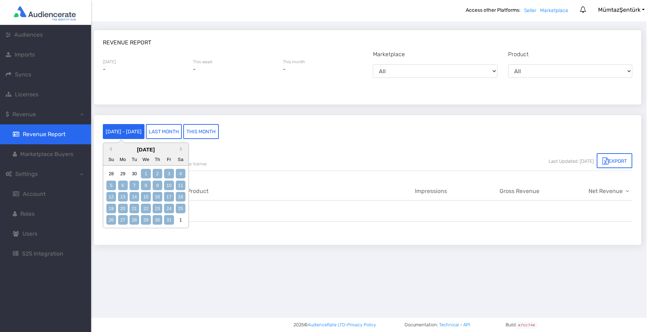
click at [169, 220] on div "31" at bounding box center [169, 220] width 10 height 10
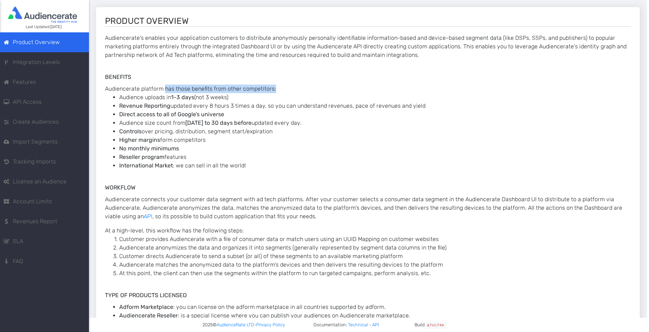
drag, startPoint x: 164, startPoint y: 89, endPoint x: 276, endPoint y: 86, distance: 112.1
click at [276, 86] on p "Audiencerate platform has those benefits from other competitors: Audience uploa…" at bounding box center [368, 127] width 526 height 85
drag, startPoint x: 172, startPoint y: 97, endPoint x: 236, endPoint y: 97, distance: 63.7
click at [236, 97] on li "Audience uploads in 1-3 days (not 3 weeks)" at bounding box center [374, 97] width 511 height 9
drag, startPoint x: 119, startPoint y: 115, endPoint x: 226, endPoint y: 114, distance: 107.1
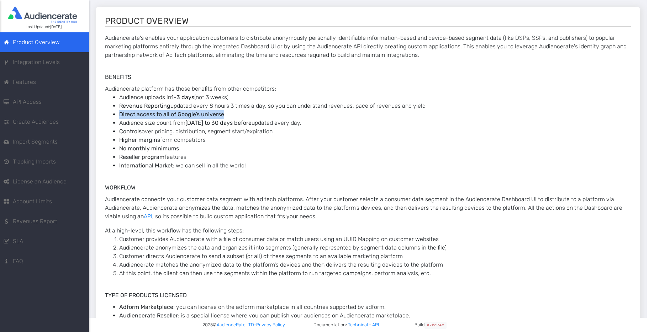
click at [226, 114] on li "Direct access to all of Google’s universe" at bounding box center [374, 114] width 511 height 9
drag, startPoint x: 186, startPoint y: 123, endPoint x: 228, endPoint y: 123, distance: 41.3
click at [228, 123] on b "today to 30 days before" at bounding box center [218, 123] width 66 height 7
drag, startPoint x: 272, startPoint y: 132, endPoint x: 122, endPoint y: 134, distance: 149.4
click at [122, 134] on li "Controls over pricing, distribution, segment start/expiration" at bounding box center [374, 131] width 511 height 9
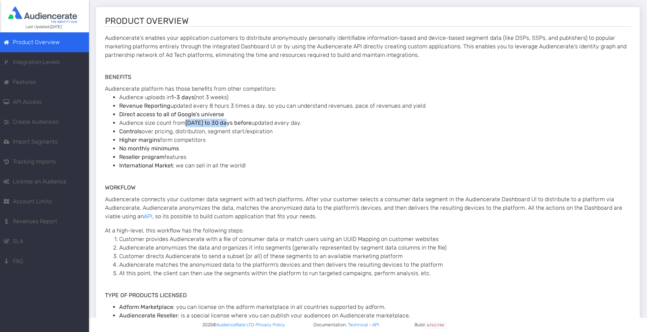
drag, startPoint x: 196, startPoint y: 140, endPoint x: 121, endPoint y: 140, distance: 75.8
click at [121, 140] on li "Higher margins form competitors" at bounding box center [374, 140] width 511 height 9
drag, startPoint x: 172, startPoint y: 150, endPoint x: 118, endPoint y: 153, distance: 53.8
drag, startPoint x: 119, startPoint y: 159, endPoint x: 190, endPoint y: 159, distance: 70.4
click at [190, 159] on li "Reseller program features" at bounding box center [374, 157] width 511 height 9
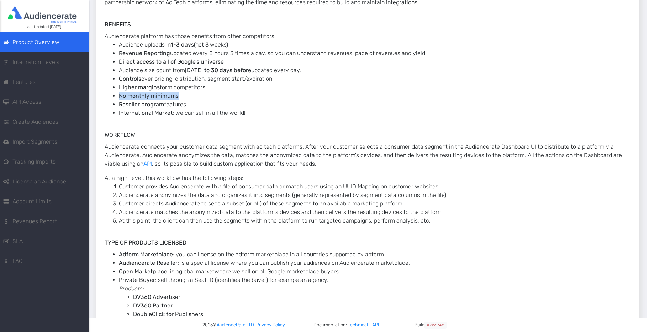
scroll to position [58, 0]
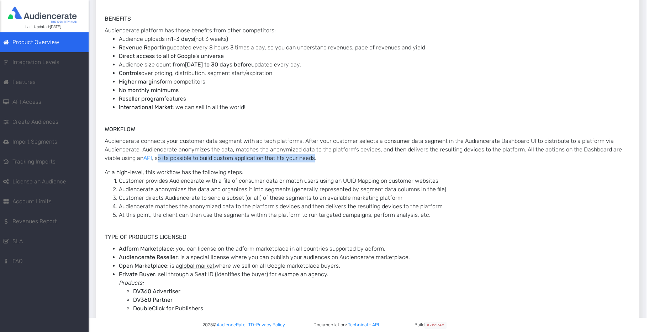
drag, startPoint x: 297, startPoint y: 159, endPoint x: 141, endPoint y: 158, distance: 156.5
click at [141, 158] on p "Audiencerate connects your customer data segment with ad tech platforms. After …" at bounding box center [368, 150] width 526 height 26
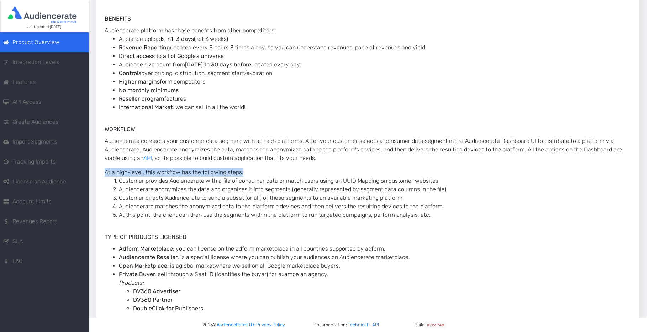
drag, startPoint x: 105, startPoint y: 173, endPoint x: 228, endPoint y: 173, distance: 123.4
click at [240, 171] on p "At a high-level, this workflow has the following steps: Customer provides Audie…" at bounding box center [368, 193] width 526 height 51
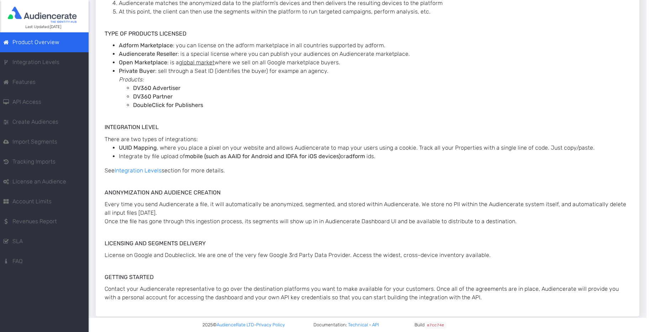
scroll to position [276, 0]
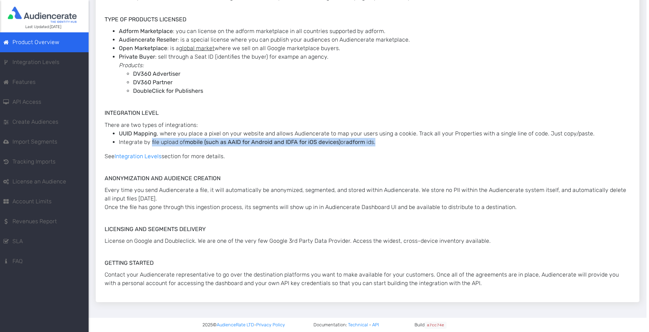
drag, startPoint x: 151, startPoint y: 142, endPoint x: 370, endPoint y: 139, distance: 218.8
click at [377, 139] on li "Integrate by file upload of mobile (such as AAID for Android and IDFA for iOS d…" at bounding box center [374, 142] width 511 height 9
drag, startPoint x: 131, startPoint y: 199, endPoint x: 168, endPoint y: 199, distance: 37.7
click at [168, 199] on p "Every time you send Audiencerate a file, it will automatically be anonymized, s…" at bounding box center [368, 199] width 526 height 26
click at [138, 155] on link "Integration Levels" at bounding box center [138, 156] width 47 height 7
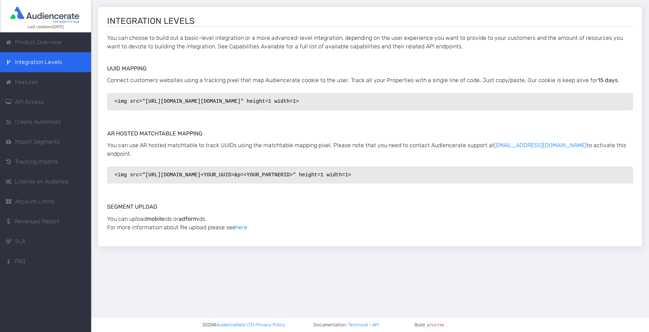
click at [23, 81] on span "Features" at bounding box center [26, 82] width 23 height 9
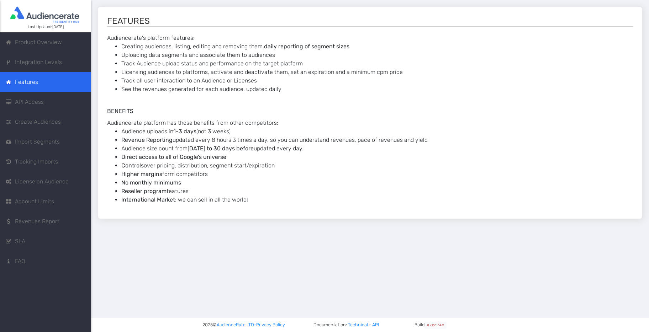
click at [28, 102] on span "API Access" at bounding box center [29, 102] width 29 height 9
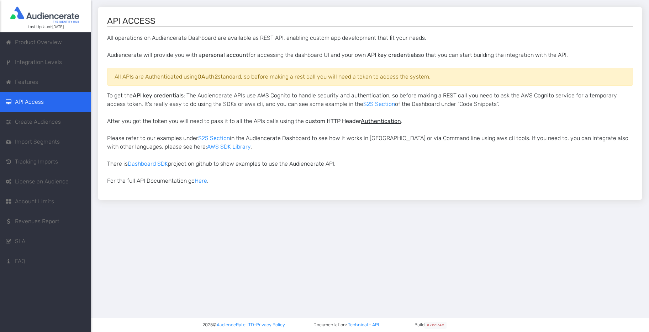
click at [27, 123] on span "Create Audiences" at bounding box center [38, 122] width 46 height 9
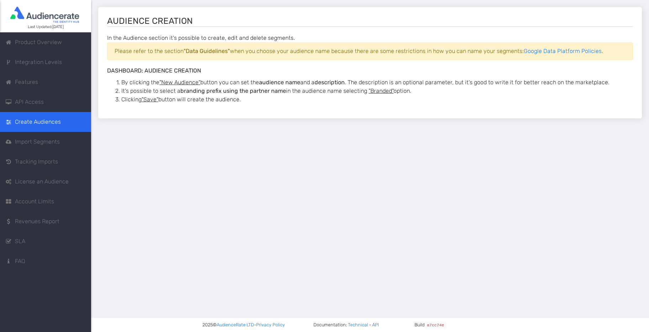
click at [27, 142] on span "Import Segments" at bounding box center [37, 142] width 45 height 9
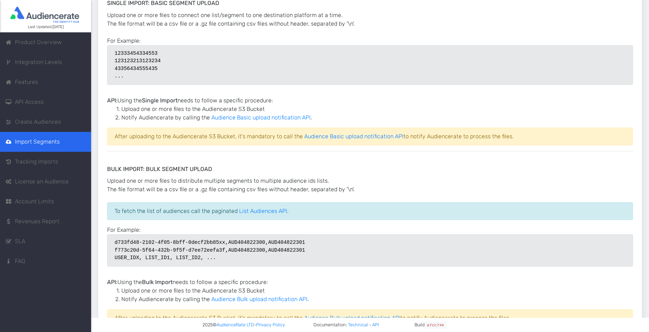
scroll to position [756, 0]
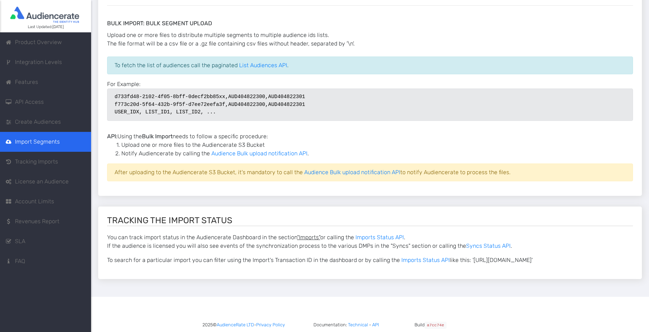
click at [55, 162] on span "Tracking Imports" at bounding box center [36, 162] width 43 height 9
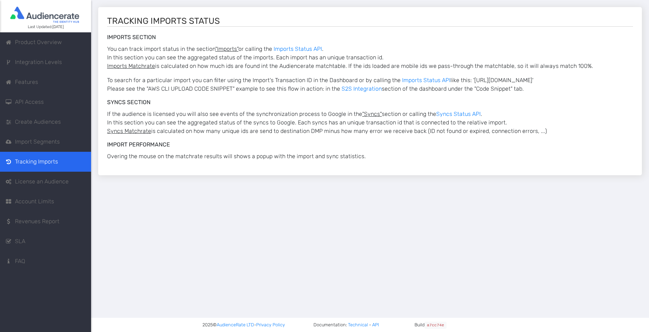
click at [39, 184] on span "License an Audience" at bounding box center [42, 181] width 54 height 9
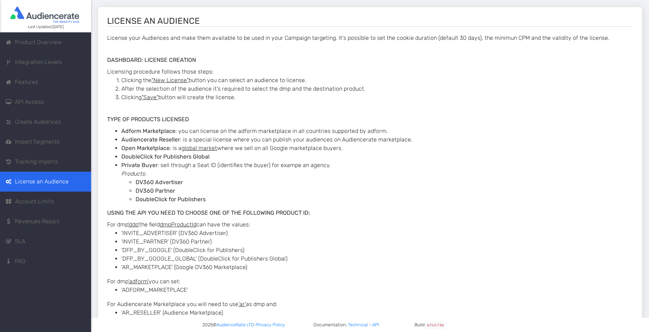
click at [30, 201] on span "Account Limits" at bounding box center [34, 201] width 39 height 9
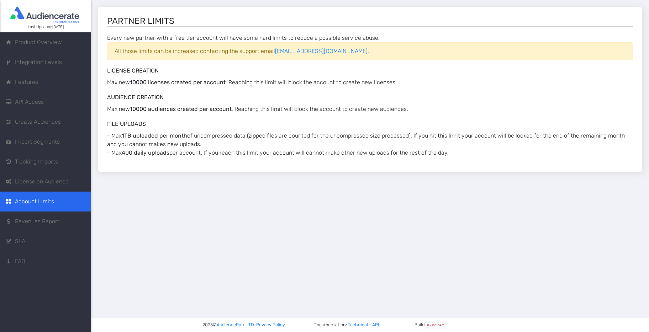
click at [28, 221] on span "Revenues Report" at bounding box center [37, 221] width 44 height 9
